Goal: Use online tool/utility: Utilize a website feature to perform a specific function

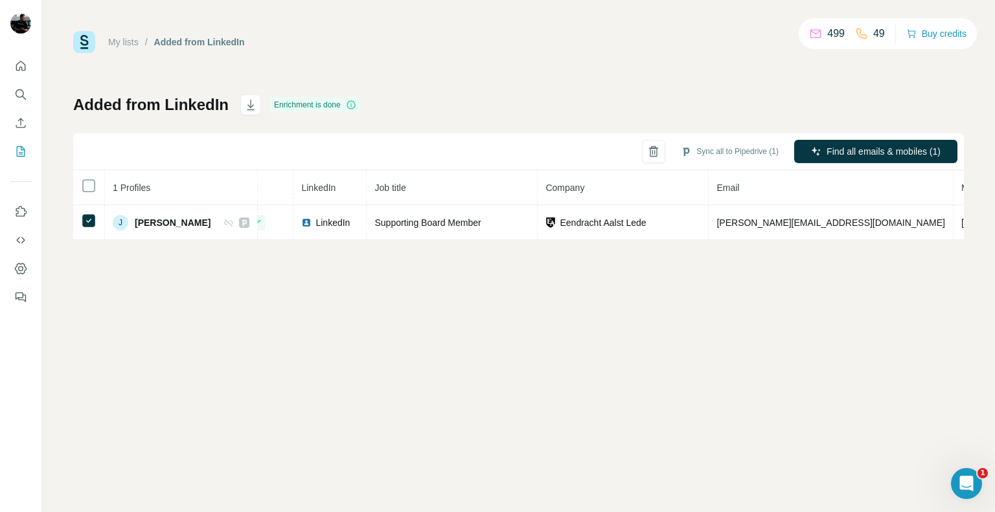
scroll to position [0, 36]
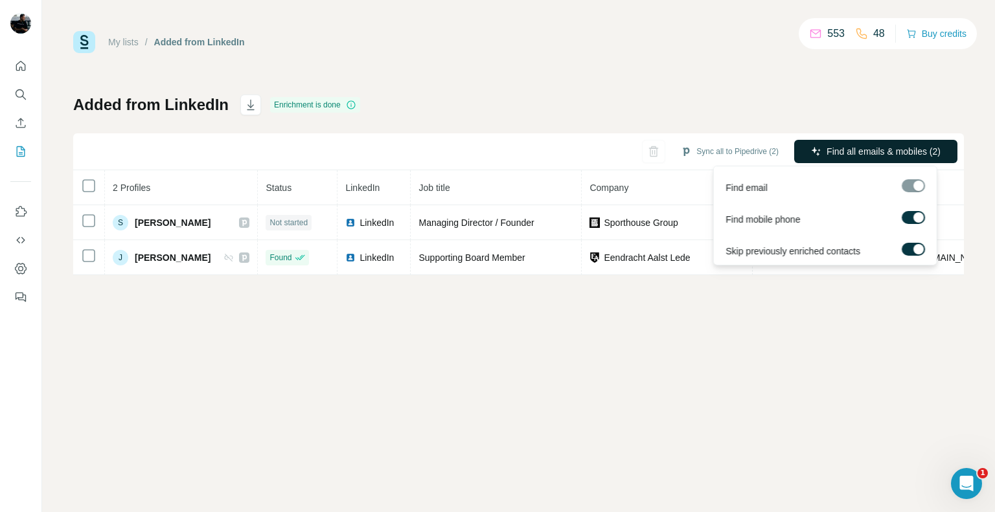
click at [864, 159] on button "Find all emails & mobiles (2)" at bounding box center [875, 151] width 163 height 23
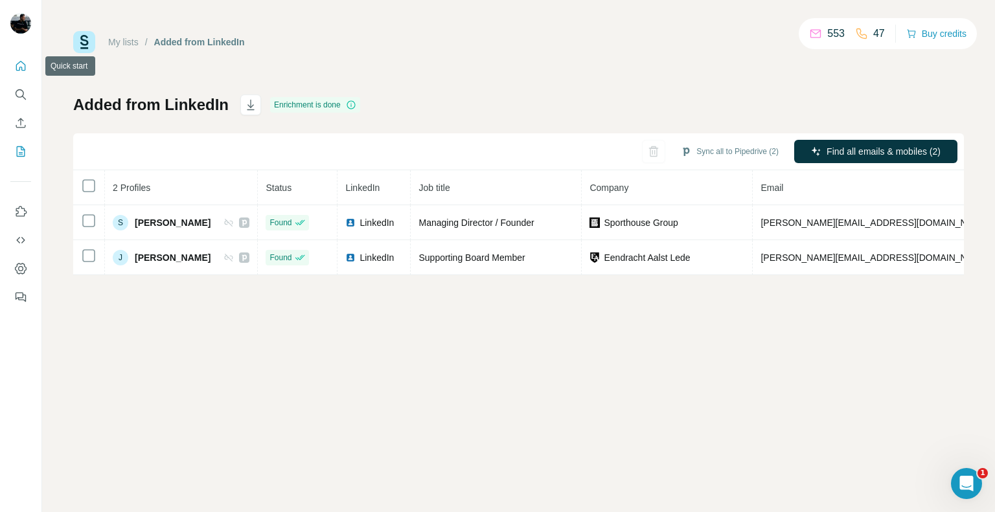
click at [26, 68] on icon "Quick start" at bounding box center [20, 66] width 13 height 13
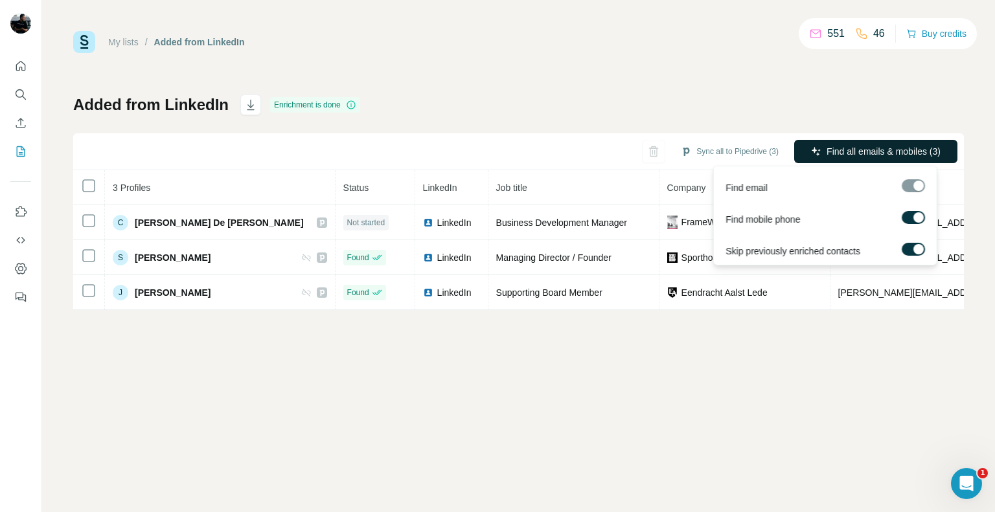
click at [889, 150] on span "Find all emails & mobiles (3)" at bounding box center [883, 151] width 114 height 13
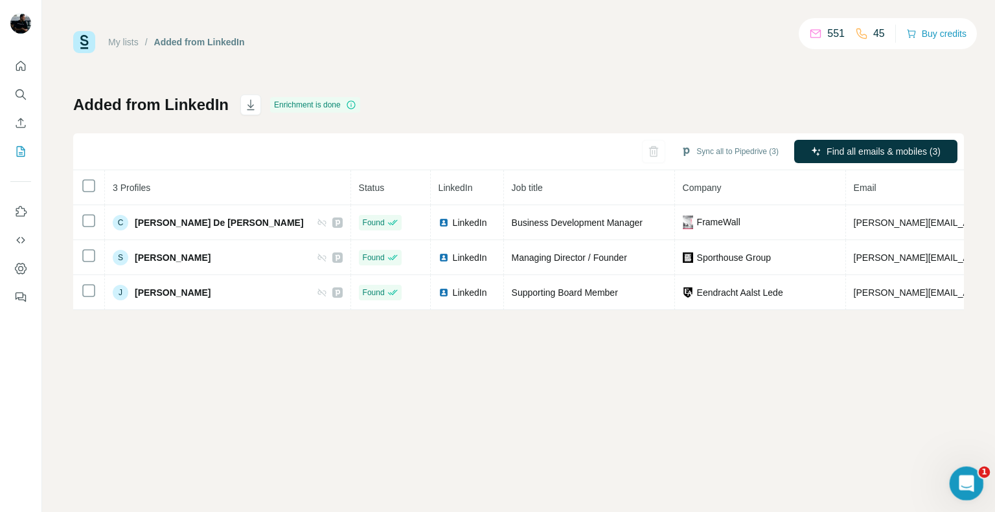
click at [961, 479] on icon "Open Intercom Messenger" at bounding box center [964, 482] width 21 height 21
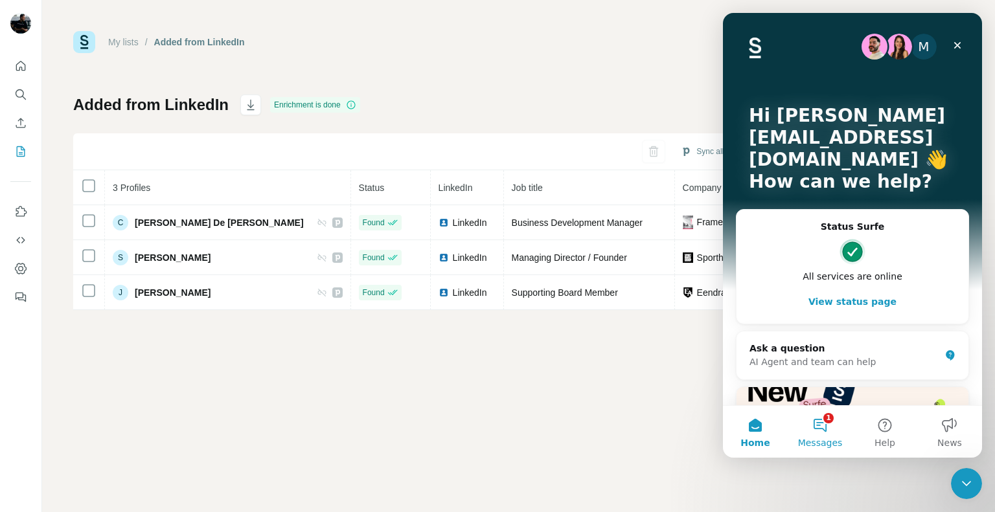
click at [824, 436] on button "1 Messages" at bounding box center [820, 432] width 65 height 52
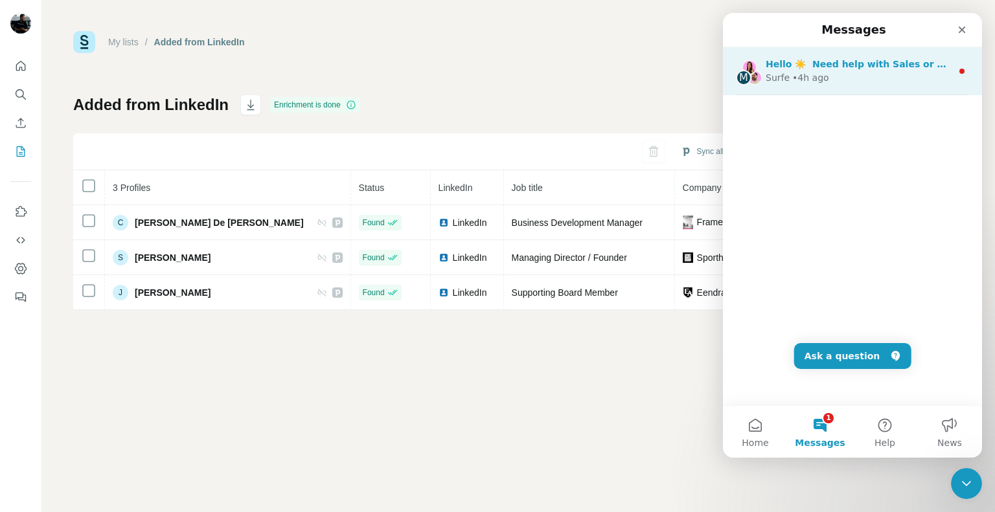
click at [870, 63] on span "Hello ☀️ ​ Need help with Sales or Support? We've got you covered!" at bounding box center [936, 64] width 341 height 10
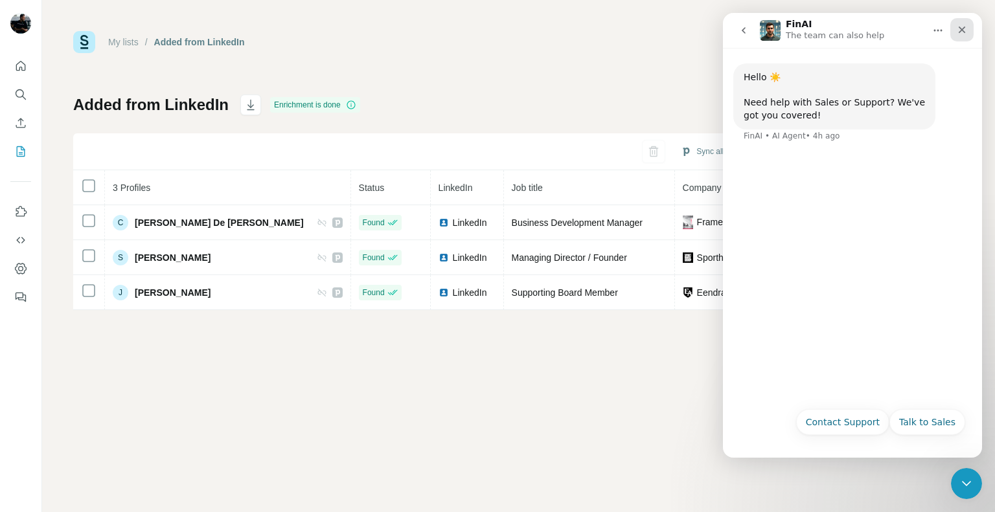
click at [957, 35] on div "Close" at bounding box center [961, 29] width 23 height 23
